Goal: Information Seeking & Learning: Learn about a topic

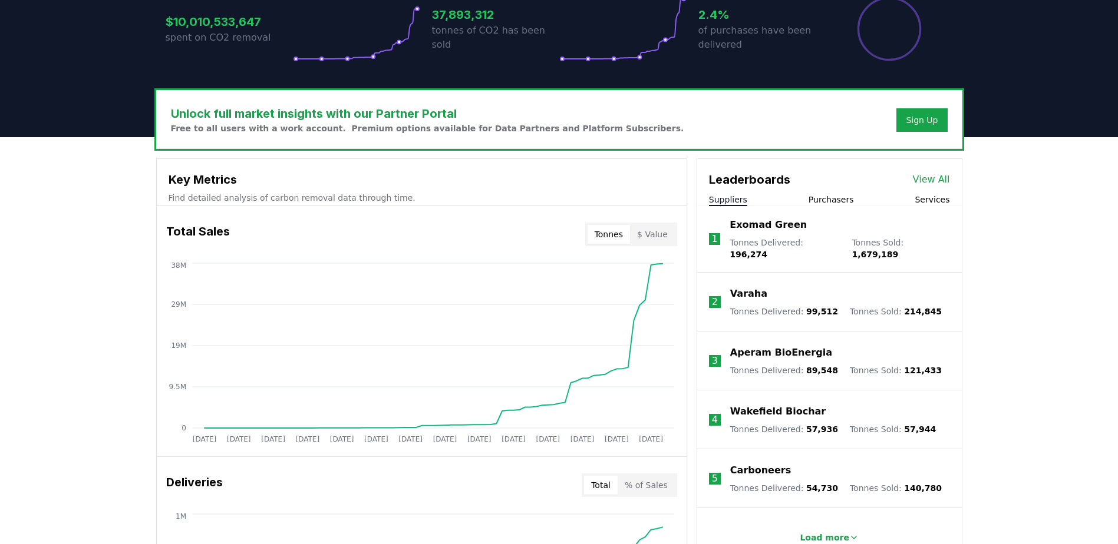
scroll to position [295, 0]
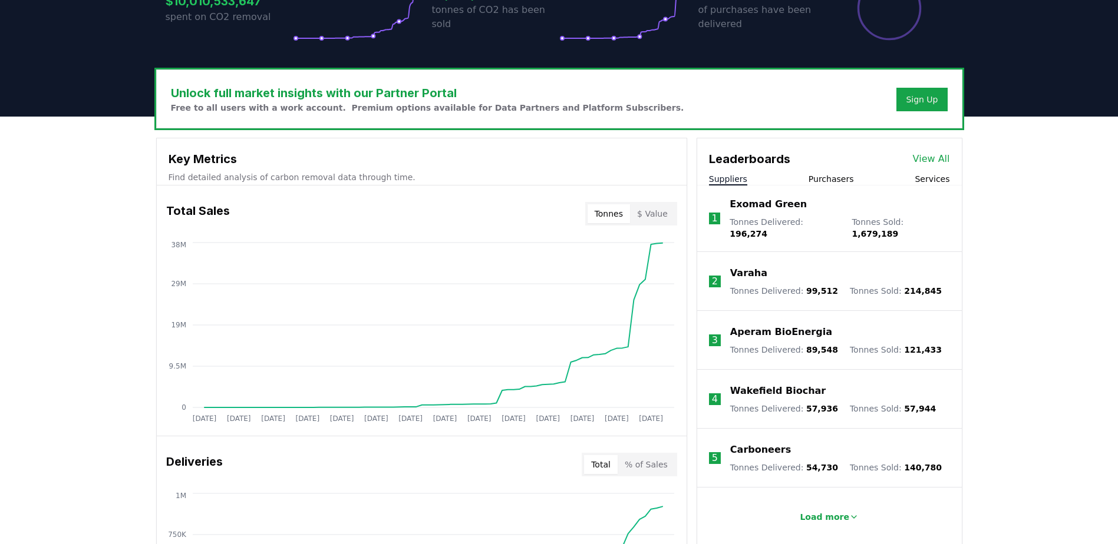
click at [825, 179] on button "Purchasers" at bounding box center [830, 179] width 45 height 12
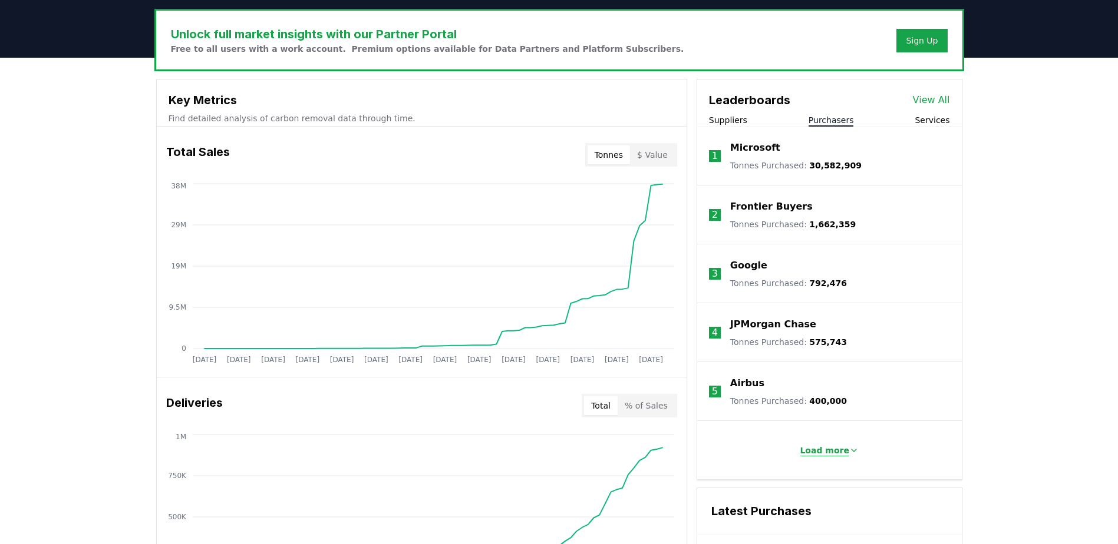
click at [840, 451] on p "Load more" at bounding box center [823, 451] width 49 height 12
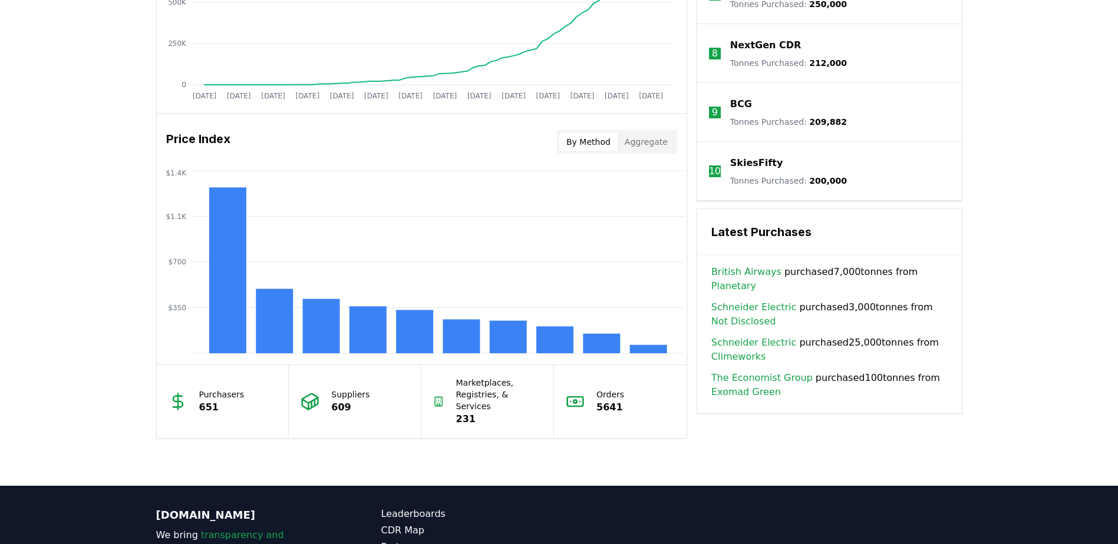
scroll to position [884, 0]
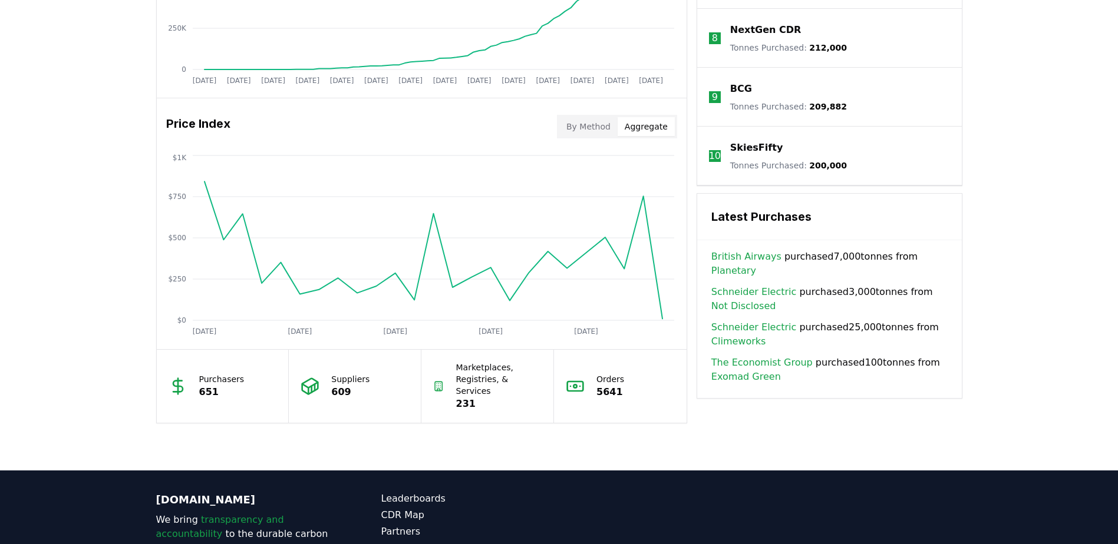
click at [653, 128] on button "Aggregate" at bounding box center [645, 126] width 57 height 19
click at [609, 125] on button "By Method" at bounding box center [588, 126] width 58 height 19
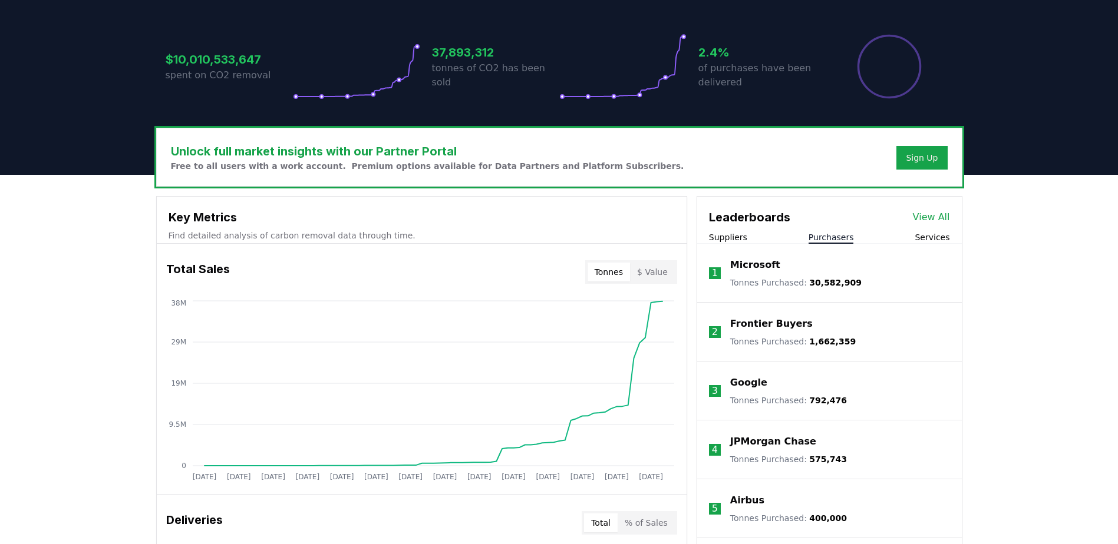
scroll to position [236, 0]
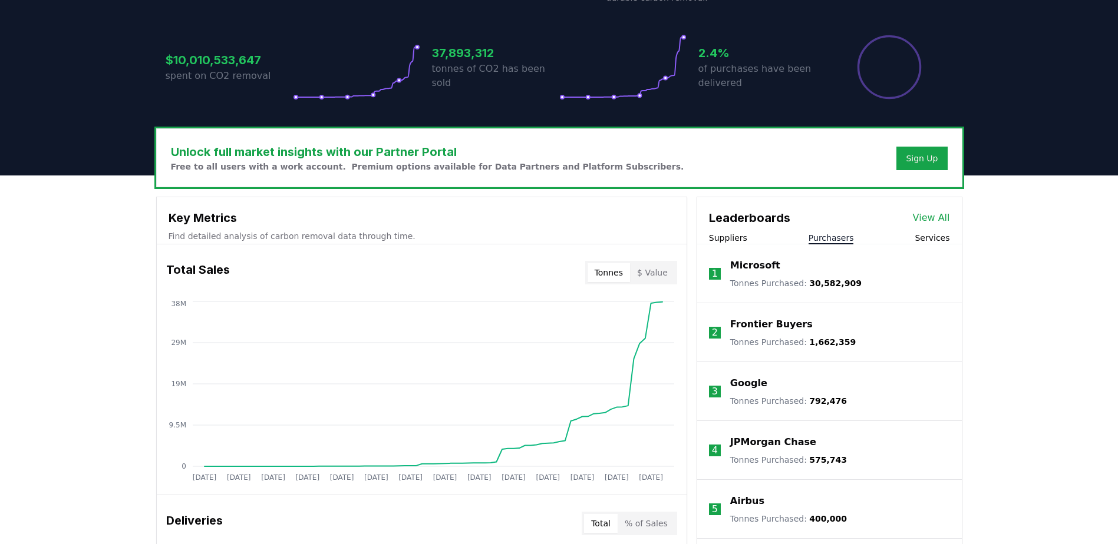
click at [932, 216] on link "View All" at bounding box center [931, 218] width 37 height 14
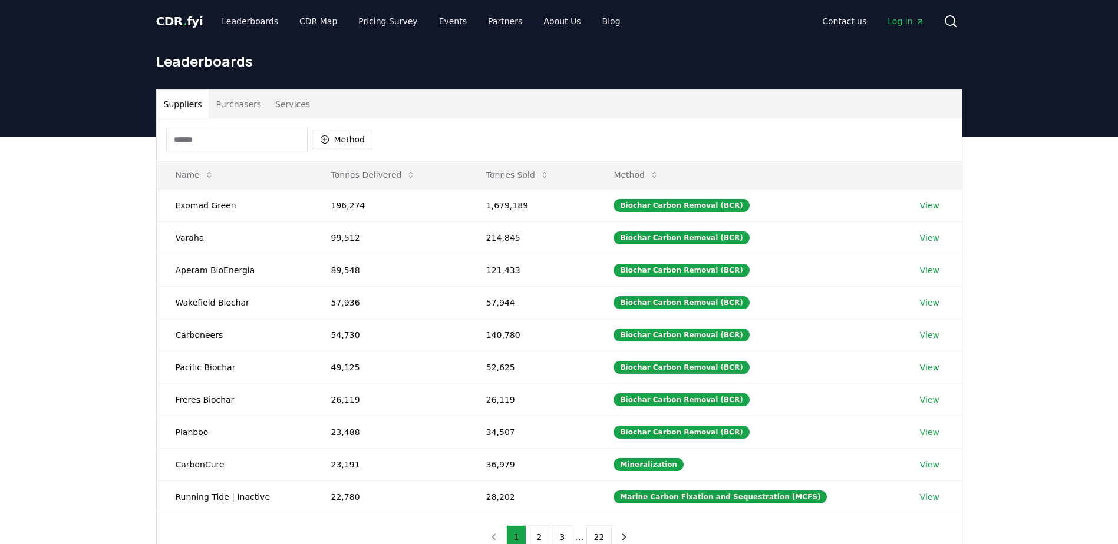
click at [232, 103] on button "Purchasers" at bounding box center [239, 104] width 60 height 28
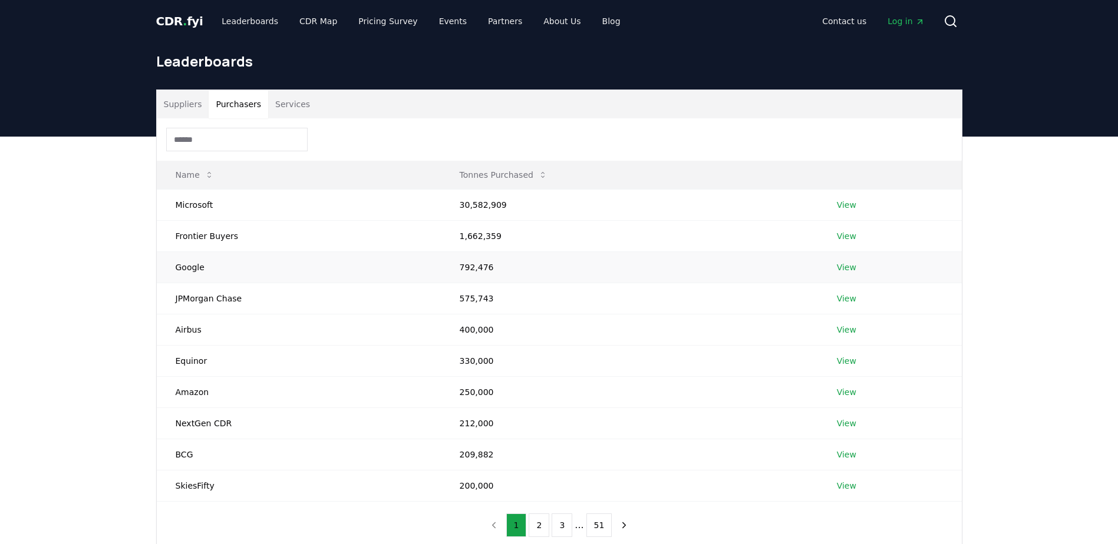
scroll to position [59, 0]
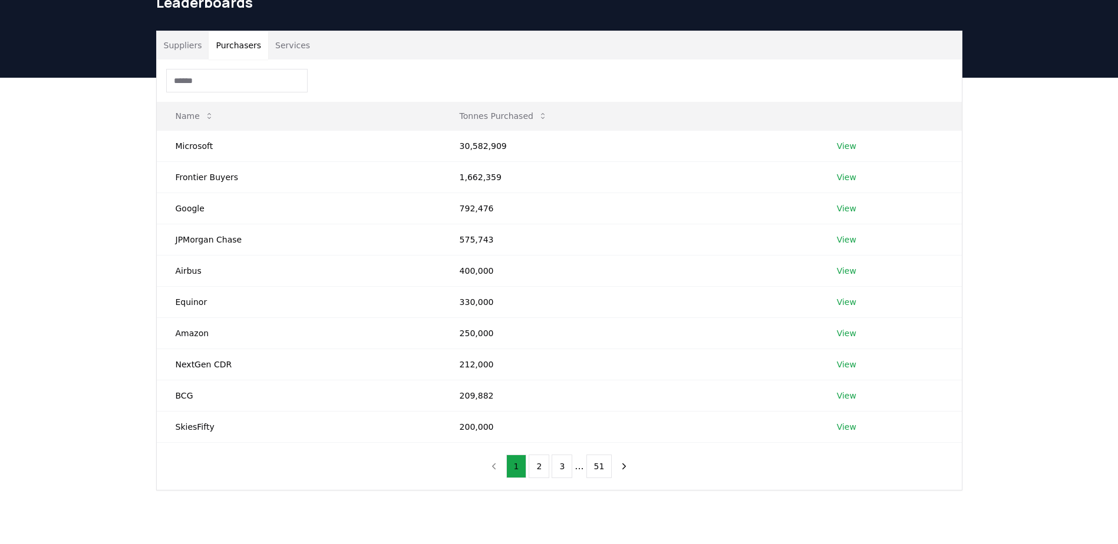
click at [193, 72] on input at bounding box center [236, 81] width 141 height 24
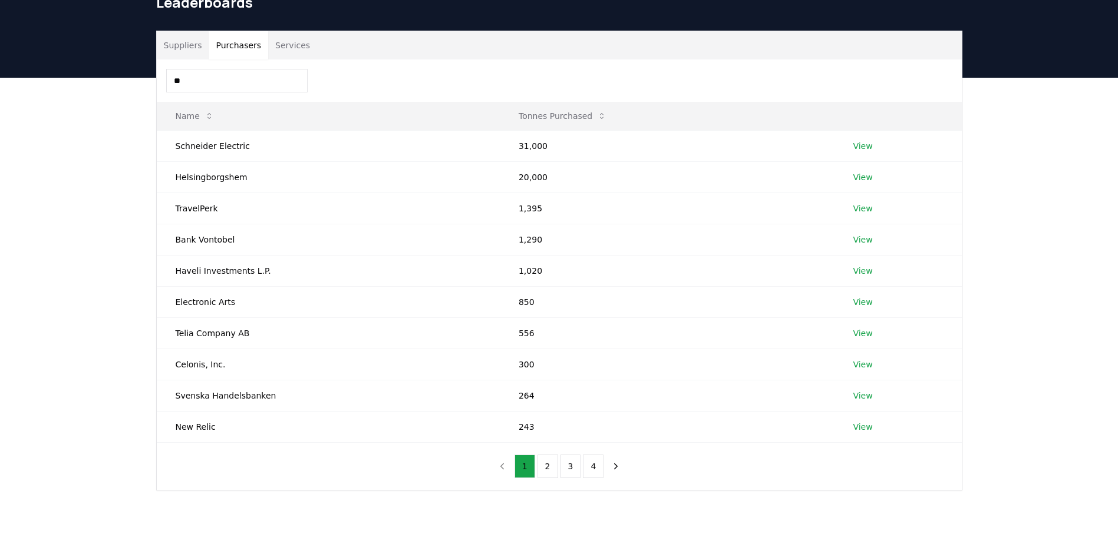
type input "*"
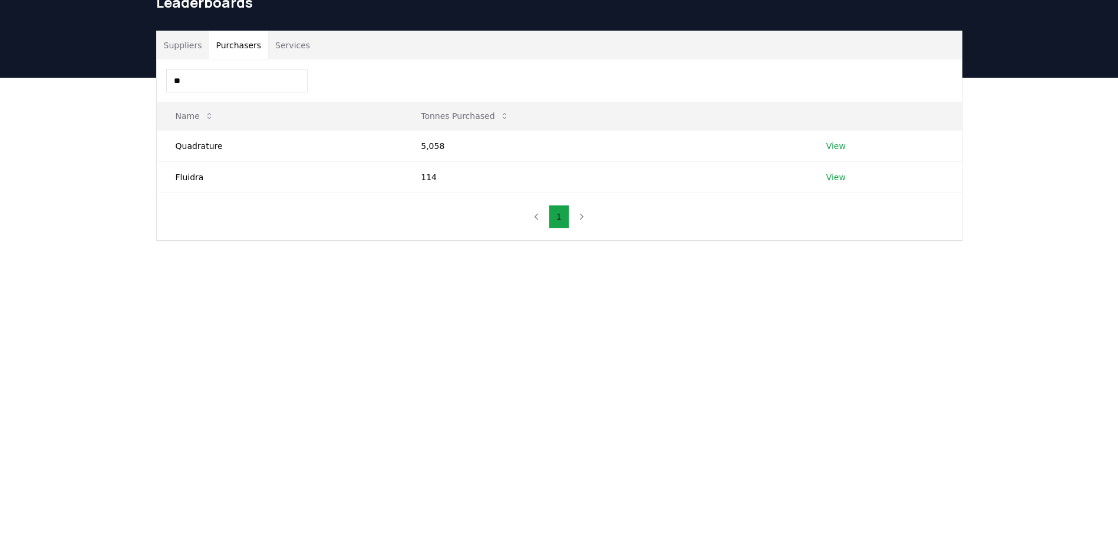
type input "*"
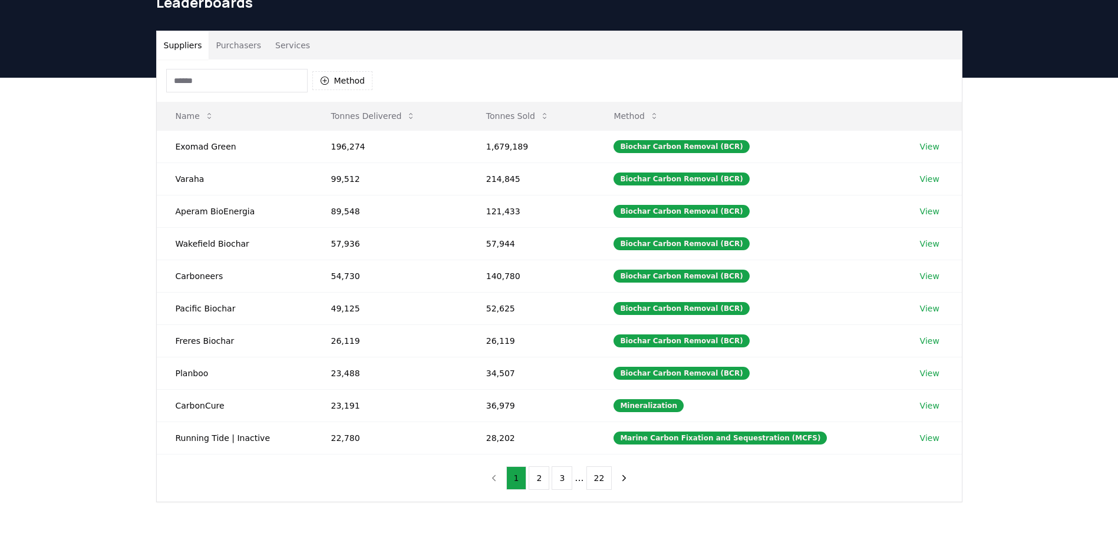
click at [180, 45] on button "Suppliers" at bounding box center [183, 45] width 52 height 28
click at [223, 48] on button "Purchasers" at bounding box center [239, 45] width 60 height 28
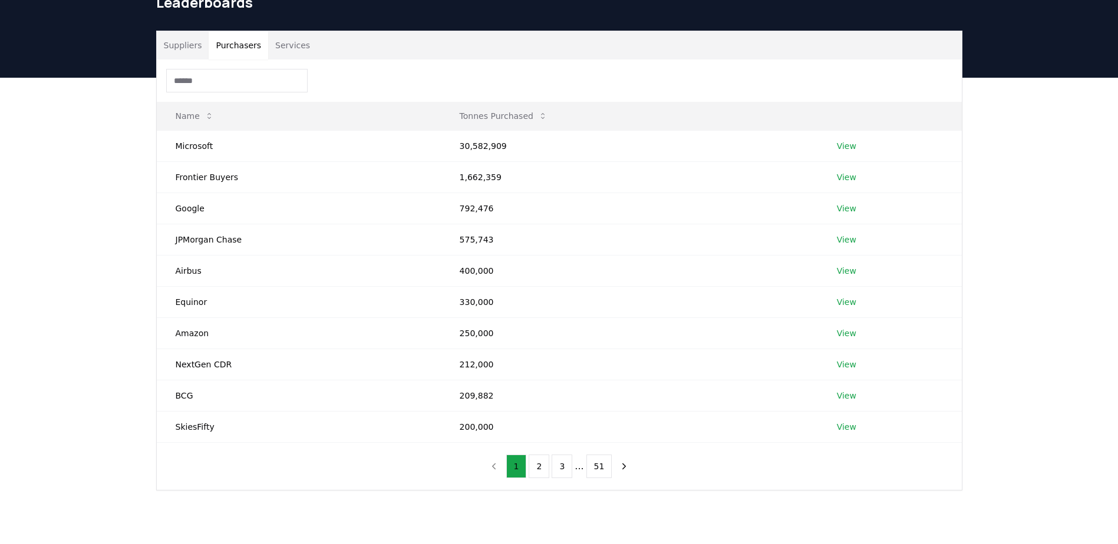
click at [209, 88] on input at bounding box center [236, 81] width 141 height 24
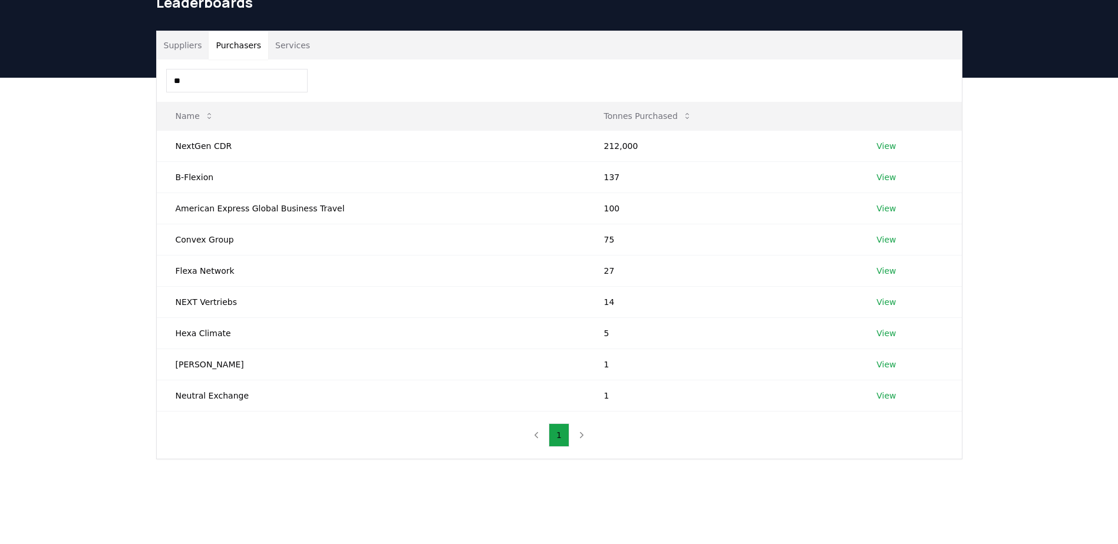
type input "*"
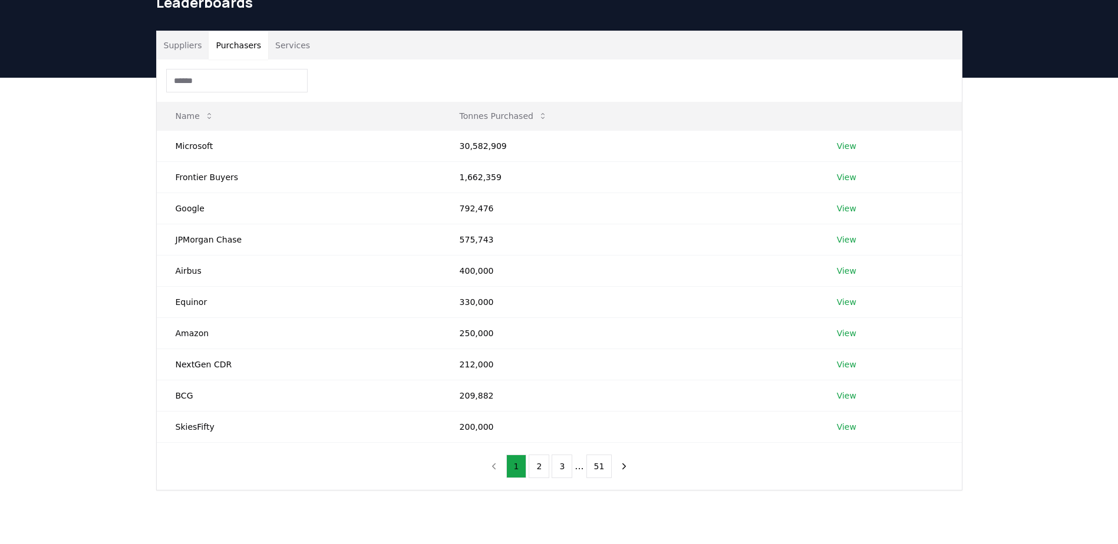
click at [190, 32] on button "Suppliers" at bounding box center [183, 45] width 52 height 28
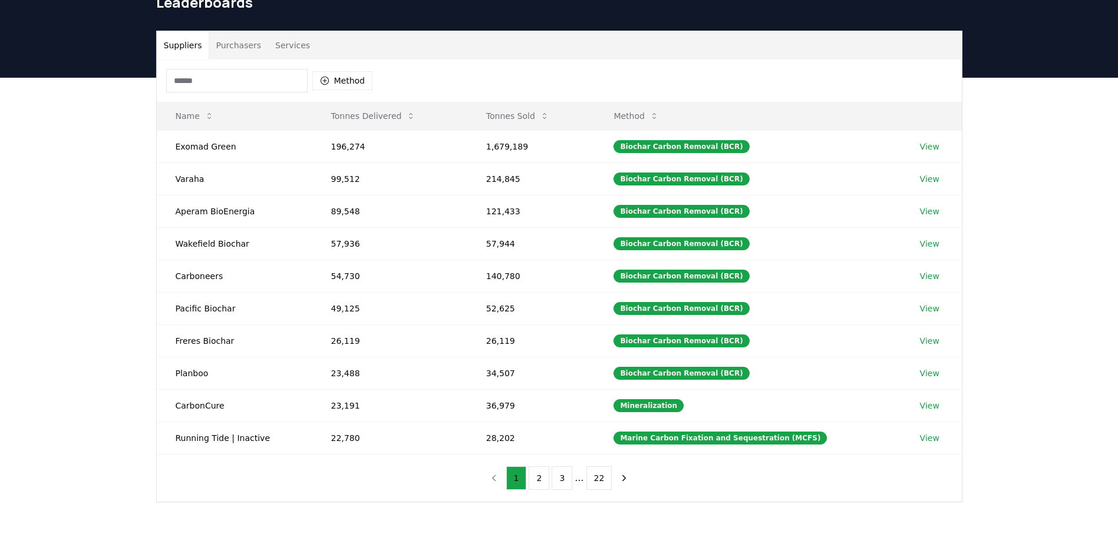
click at [219, 77] on input at bounding box center [236, 81] width 141 height 24
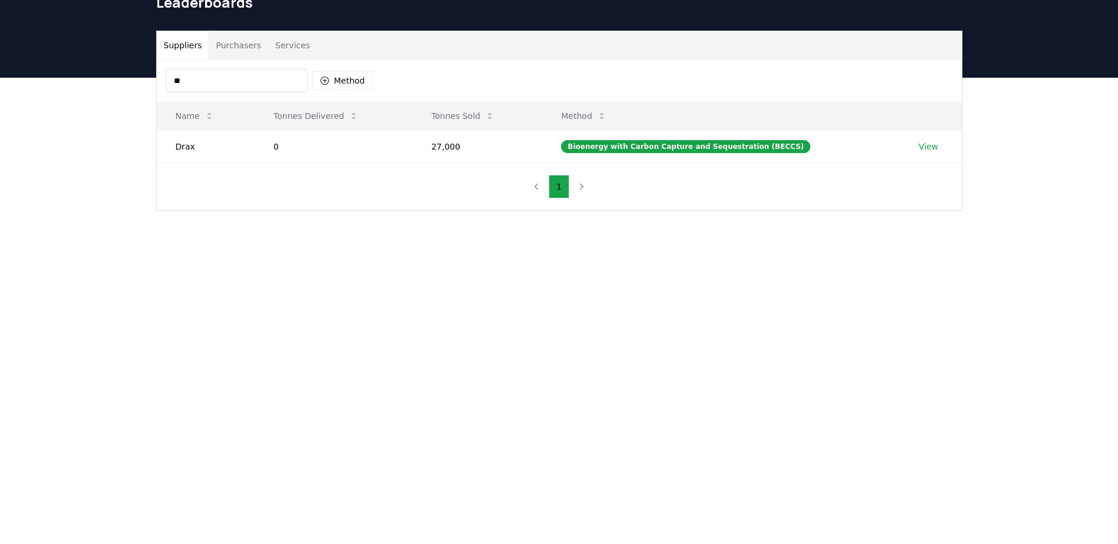
type input "*"
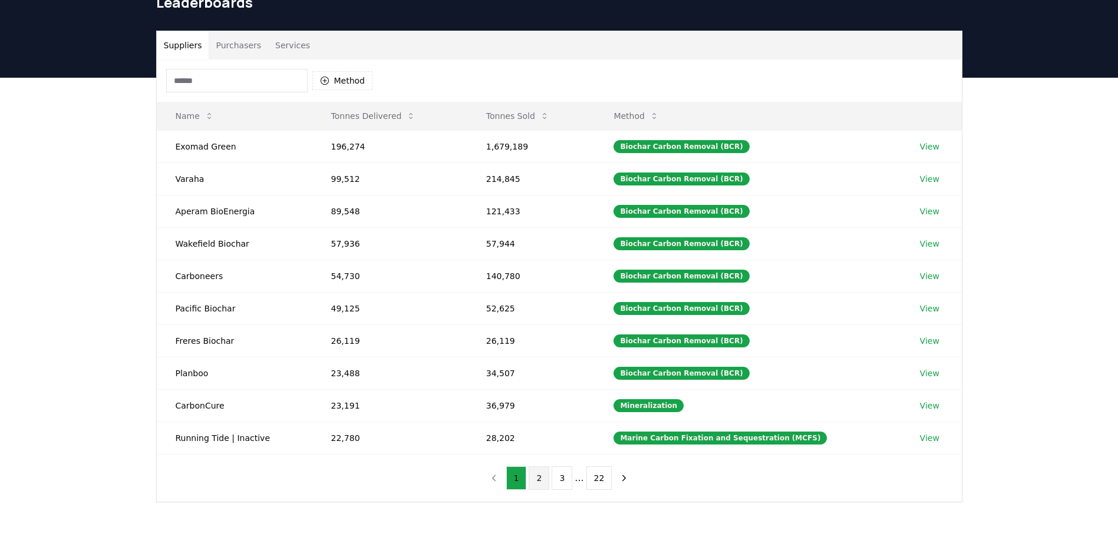
click at [542, 480] on button "2" at bounding box center [538, 479] width 21 height 24
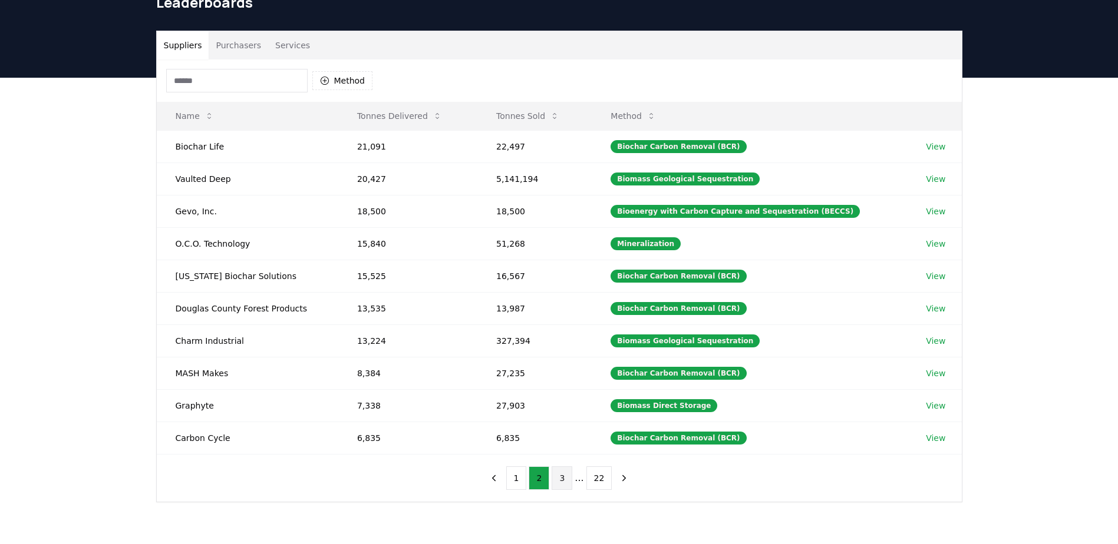
click at [566, 481] on button "3" at bounding box center [561, 479] width 21 height 24
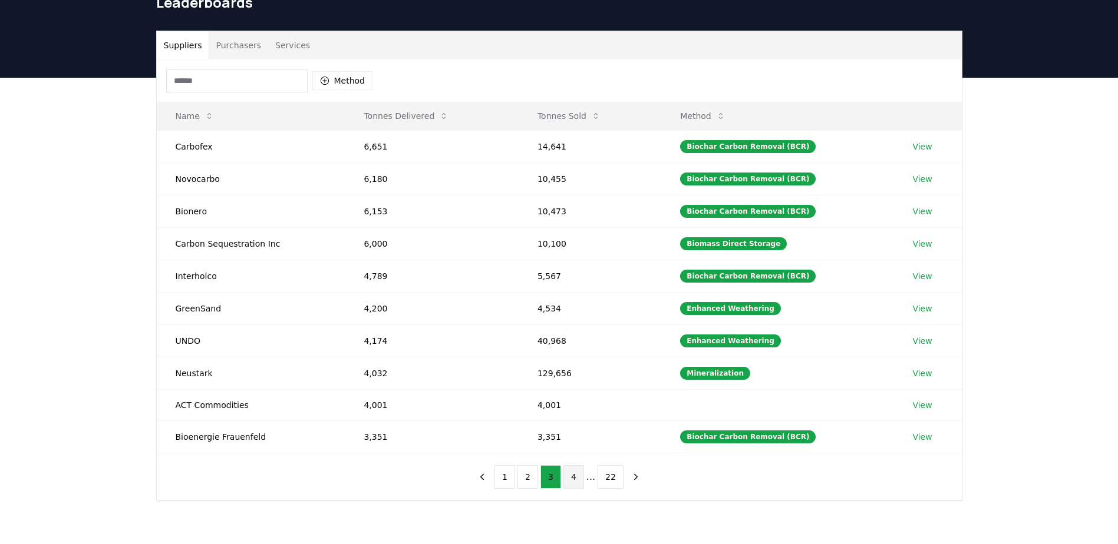
click at [566, 475] on button "4" at bounding box center [573, 477] width 21 height 24
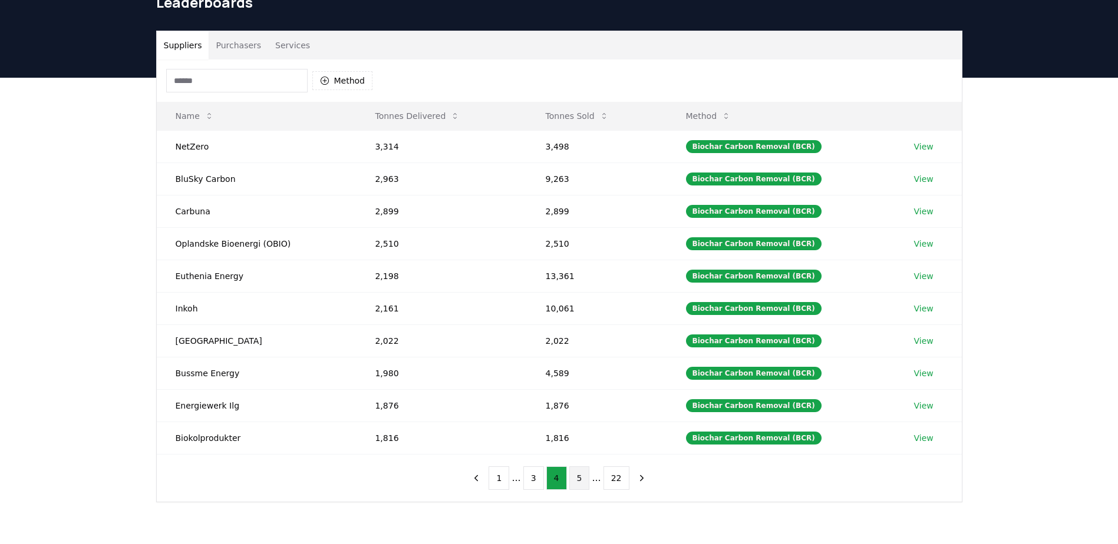
click at [579, 477] on button "5" at bounding box center [579, 479] width 21 height 24
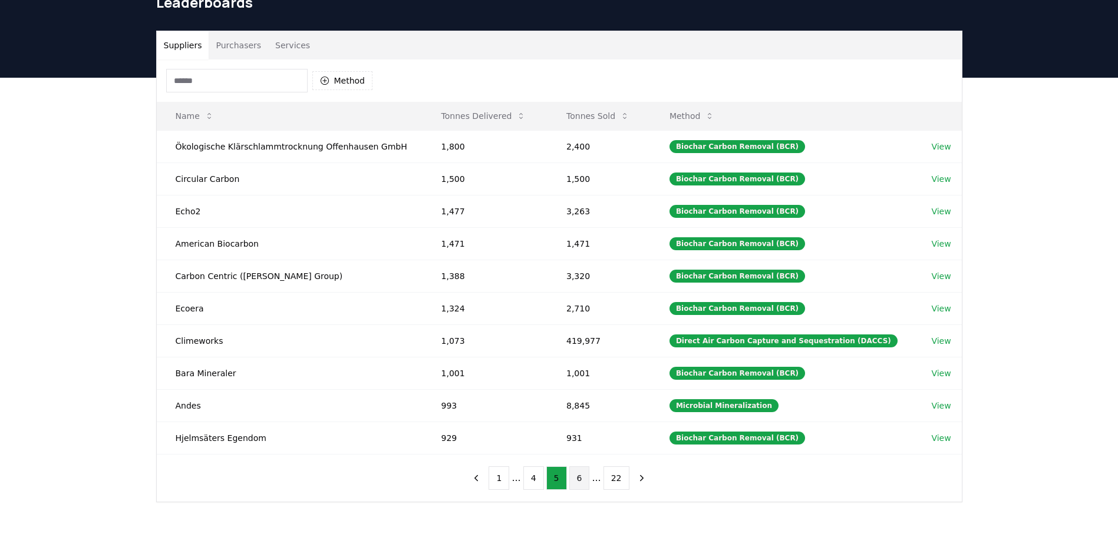
click at [578, 481] on button "6" at bounding box center [579, 479] width 21 height 24
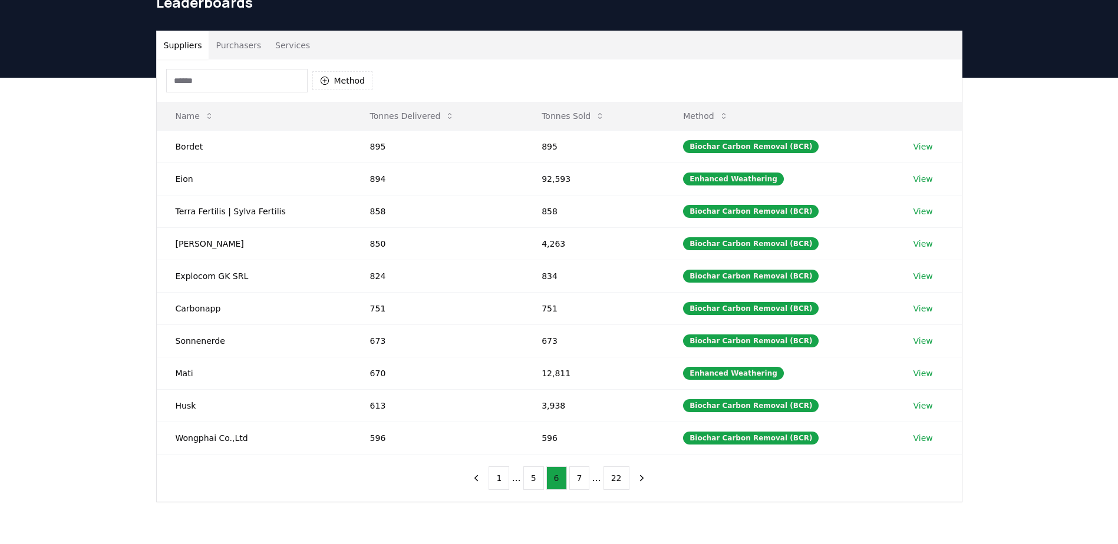
click at [578, 481] on button "7" at bounding box center [579, 479] width 21 height 24
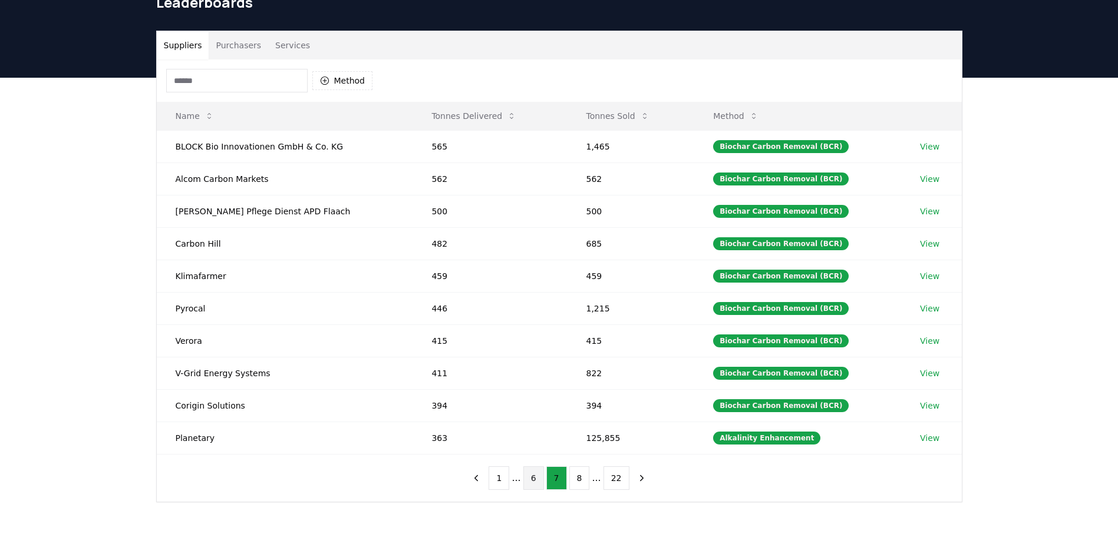
click at [578, 481] on button "8" at bounding box center [579, 479] width 21 height 24
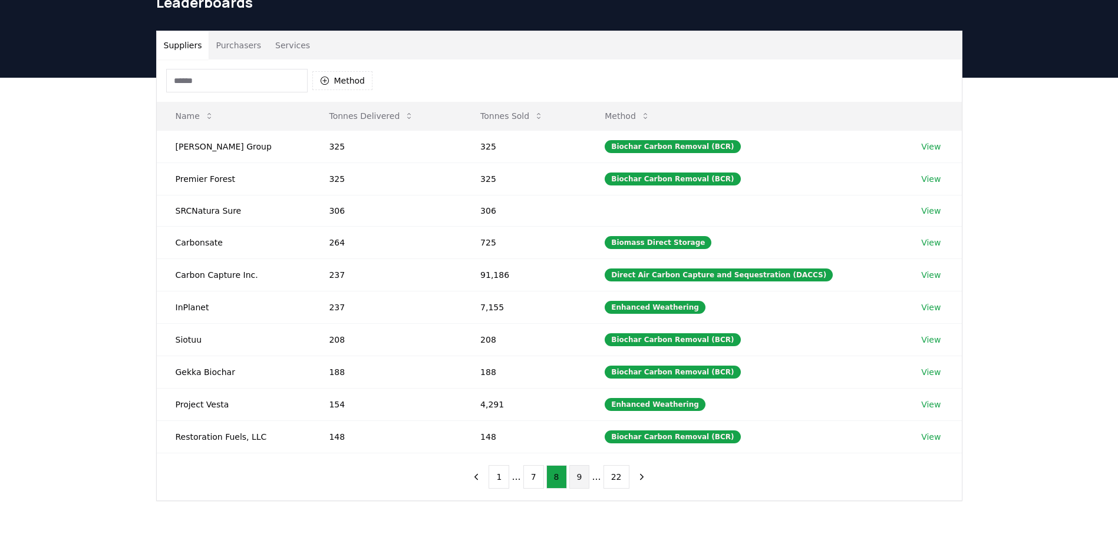
click at [574, 484] on button "9" at bounding box center [579, 477] width 21 height 24
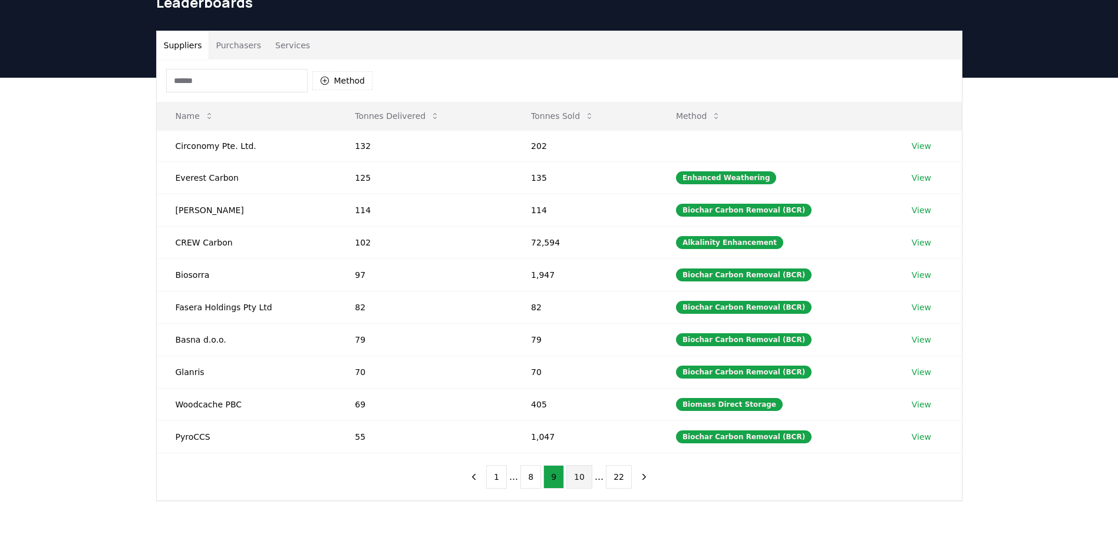
click at [584, 466] on button "10" at bounding box center [579, 477] width 26 height 24
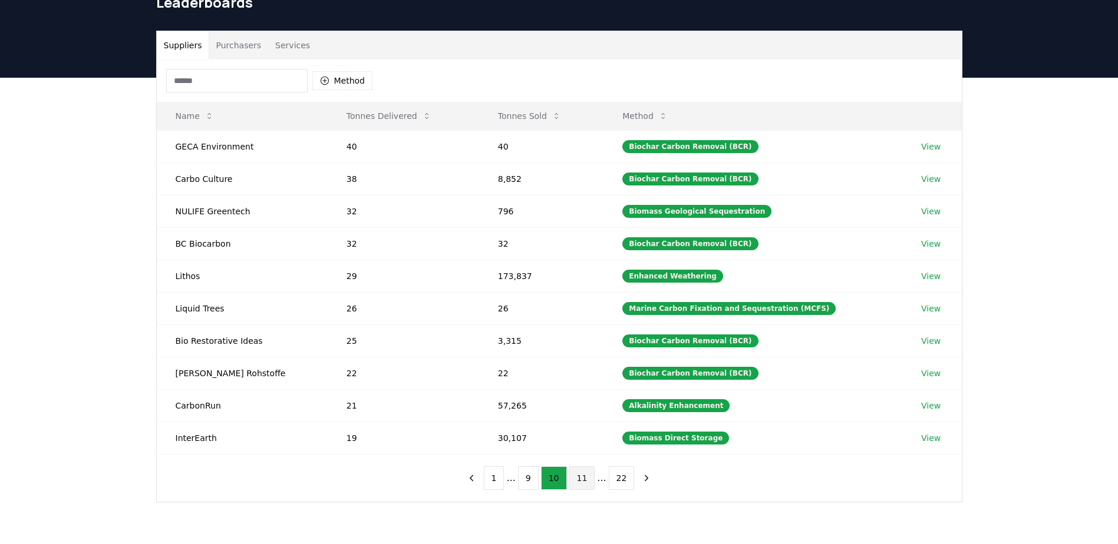
click at [582, 467] on button "11" at bounding box center [582, 479] width 26 height 24
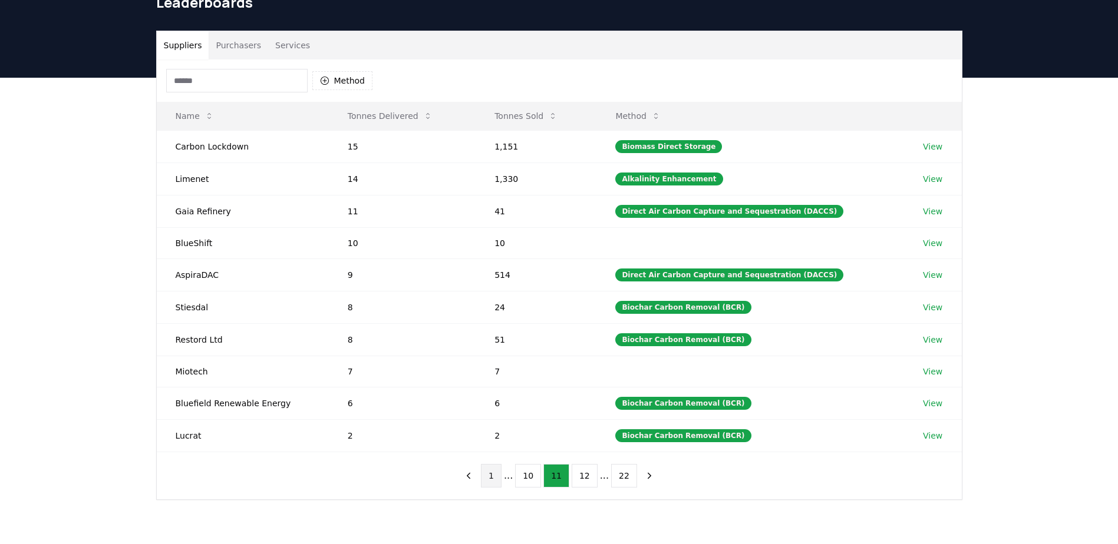
click at [500, 472] on button "1" at bounding box center [491, 476] width 21 height 24
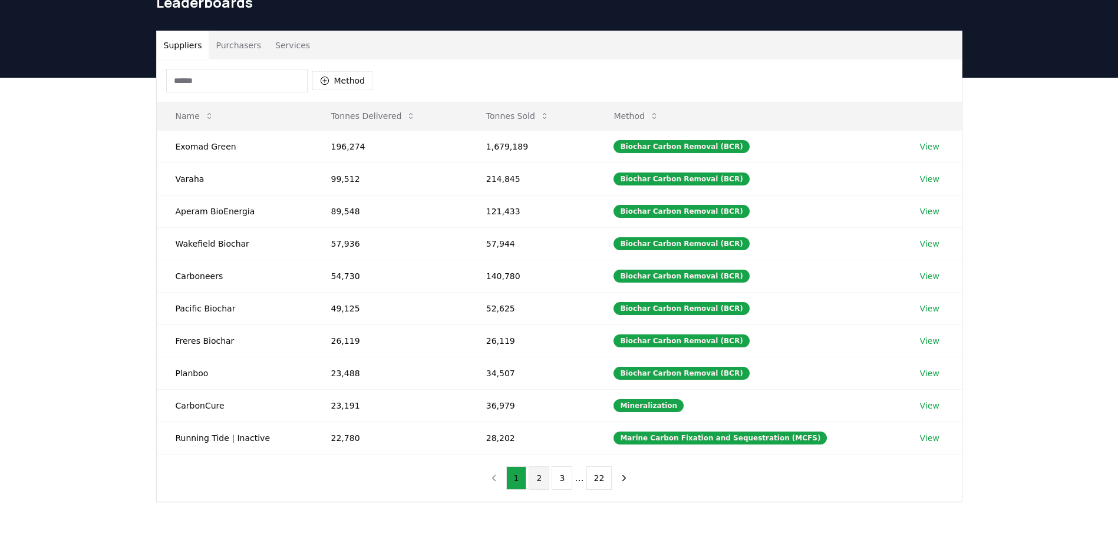
click at [544, 471] on button "2" at bounding box center [538, 479] width 21 height 24
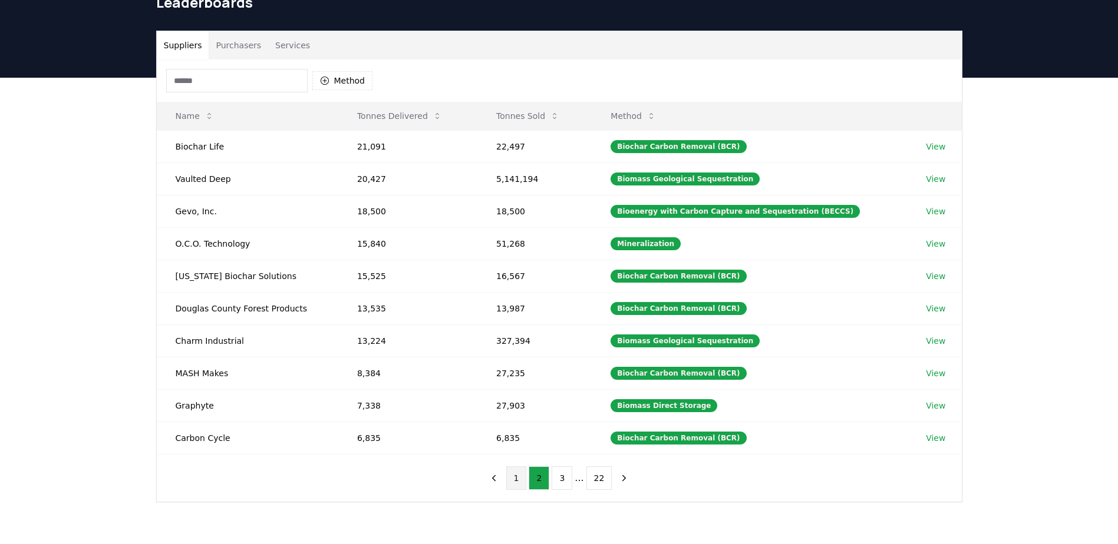
click at [512, 486] on button "1" at bounding box center [516, 479] width 21 height 24
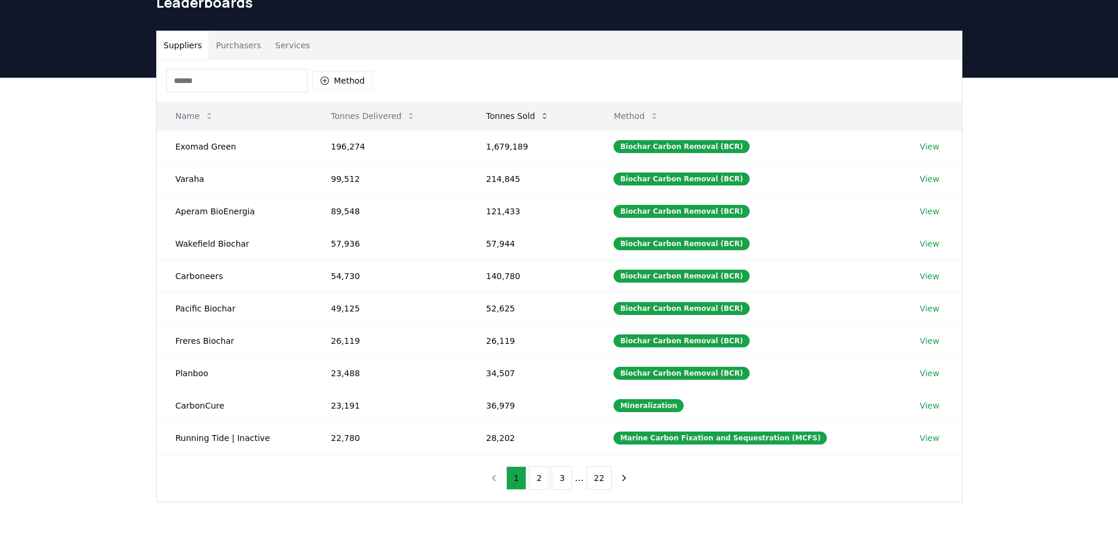
click at [549, 113] on icon at bounding box center [544, 115] width 9 height 9
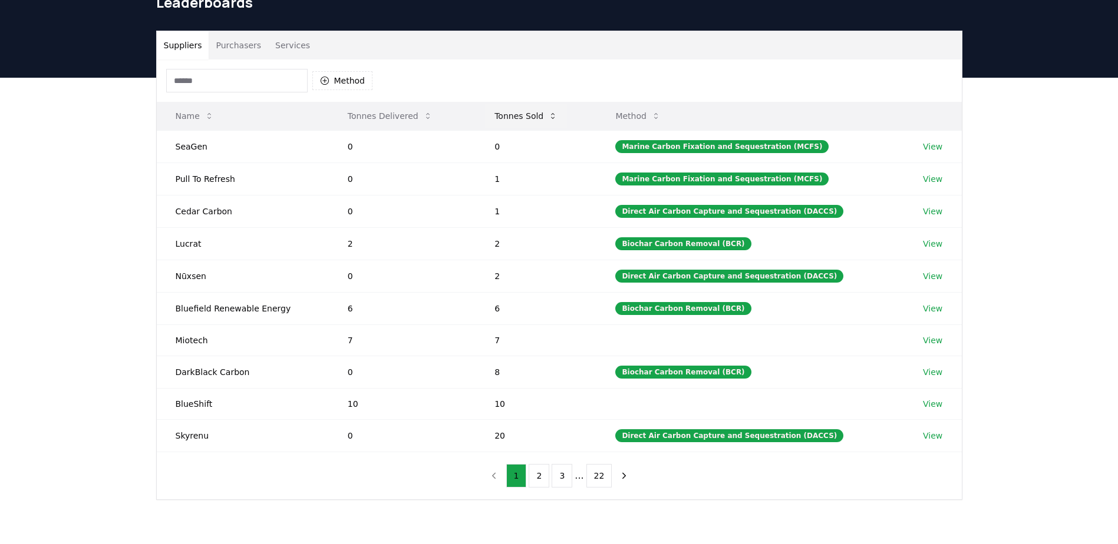
click at [553, 113] on icon at bounding box center [552, 115] width 9 height 9
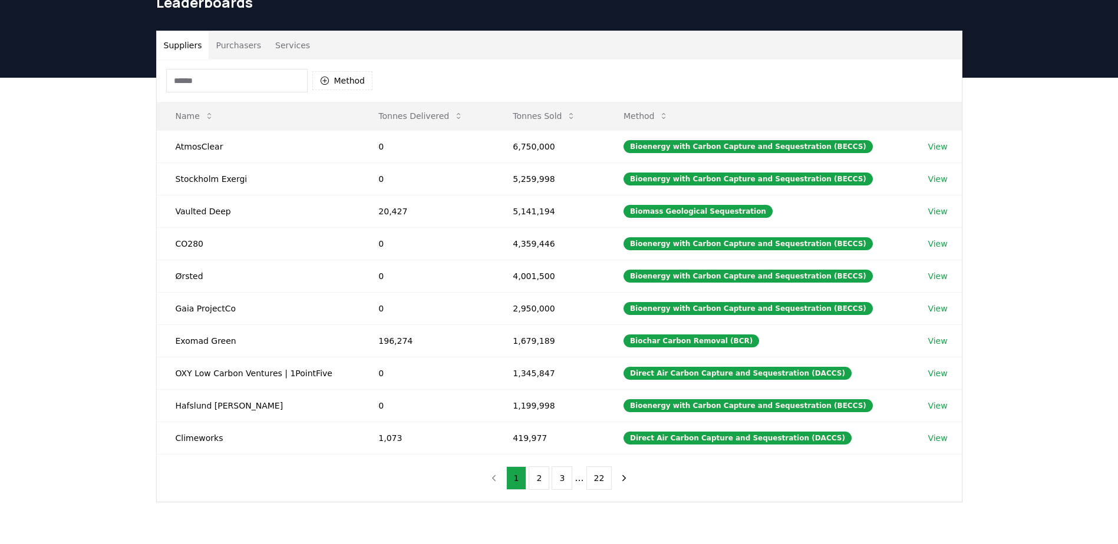
click at [233, 47] on button "Purchasers" at bounding box center [239, 45] width 60 height 28
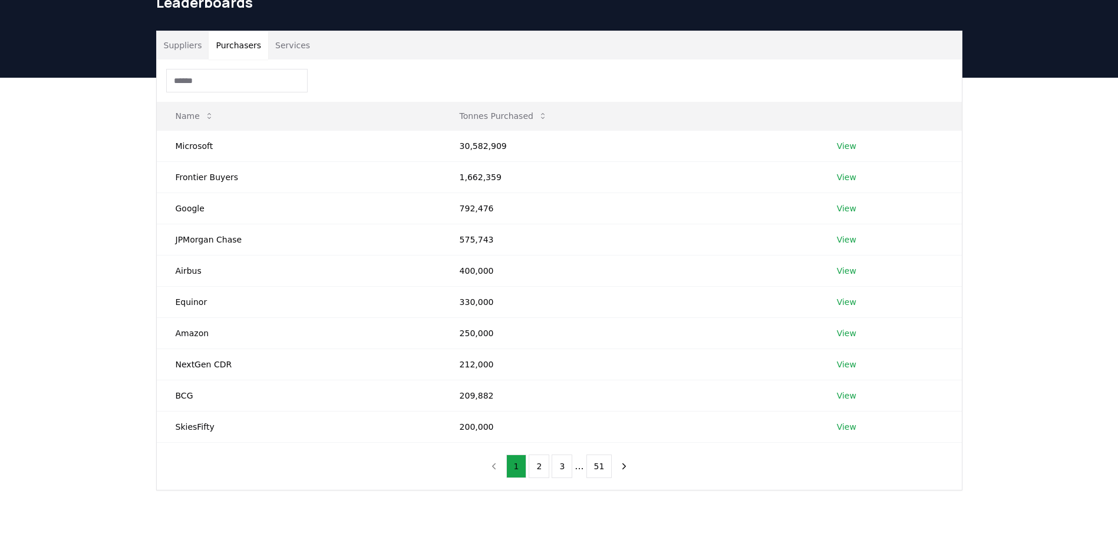
click at [209, 81] on input at bounding box center [236, 81] width 141 height 24
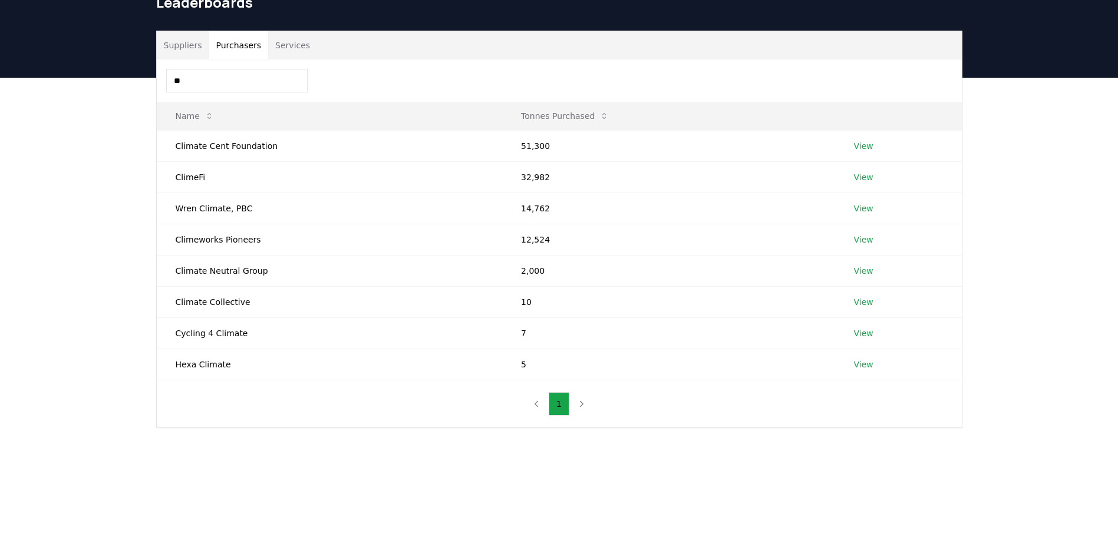
type input "*"
